Goal: Information Seeking & Learning: Learn about a topic

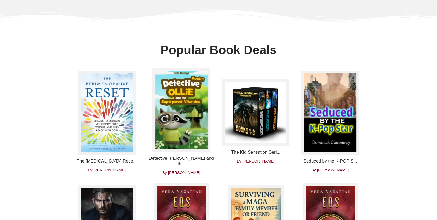
scroll to position [114, 0]
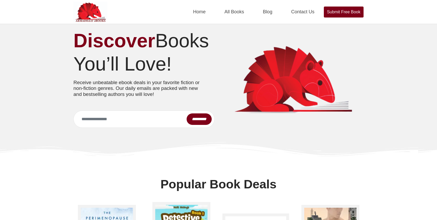
scroll to position [200, 0]
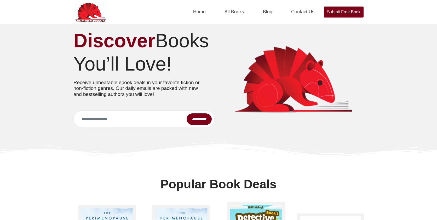
scroll to position [200, 0]
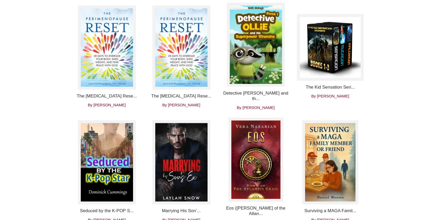
click at [86, 85] on img at bounding box center [107, 47] width 58 height 84
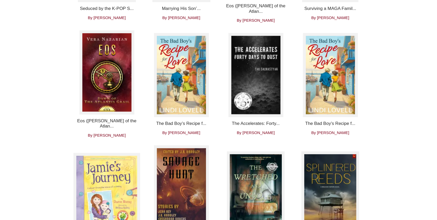
scroll to position [399, 0]
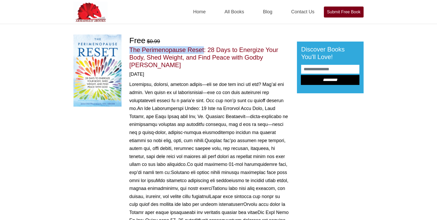
drag, startPoint x: 131, startPoint y: 50, endPoint x: 206, endPoint y: 51, distance: 75.8
click at [207, 50] on link "The Perimenopause Reset: 28 Days to Energize Your Body, Shed Weight, and Find P…" at bounding box center [203, 53] width 149 height 15
copy link "The Perimenopause Reset"
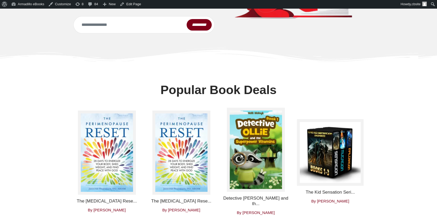
scroll to position [171, 0]
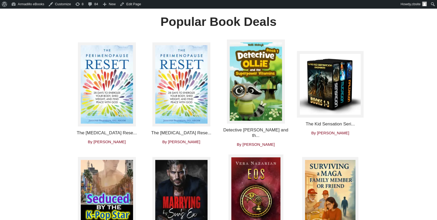
drag, startPoint x: 188, startPoint y: 152, endPoint x: 188, endPoint y: 143, distance: 9.4
click at [188, 136] on h4 "The Perimenopause Rese..." at bounding box center [181, 133] width 67 height 5
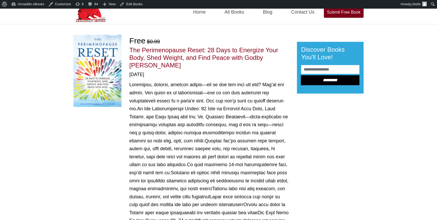
scroll to position [8, 0]
click at [137, 4] on link "Edit Books" at bounding box center [131, 4] width 27 height 8
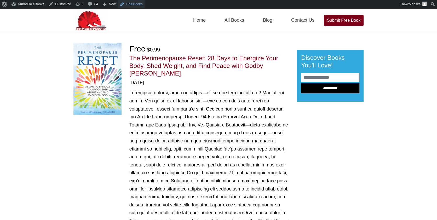
click at [131, 5] on link "Edit Books" at bounding box center [131, 4] width 27 height 8
